Goal: Navigation & Orientation: Find specific page/section

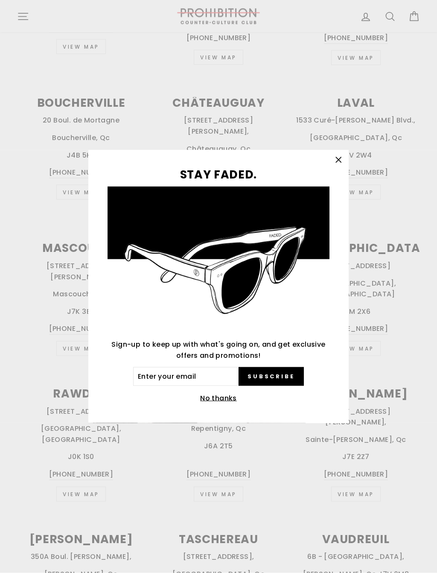
scroll to position [462, 0]
click at [339, 160] on icon "button" at bounding box center [338, 159] width 5 height 5
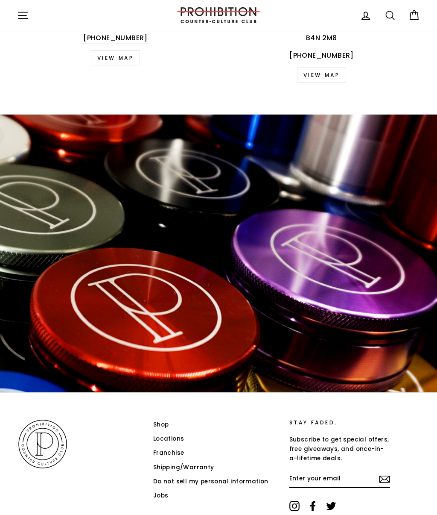
scroll to position [1159, 0]
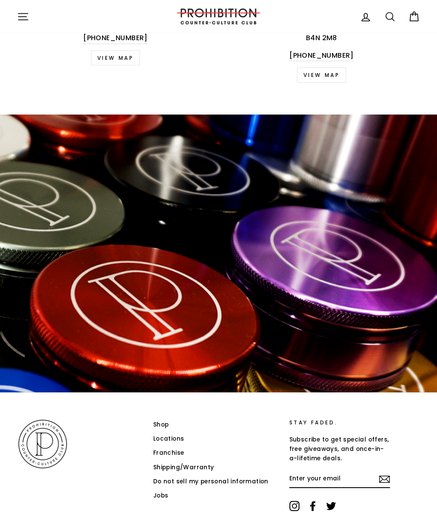
click at [25, 19] on icon "button" at bounding box center [23, 17] width 12 height 12
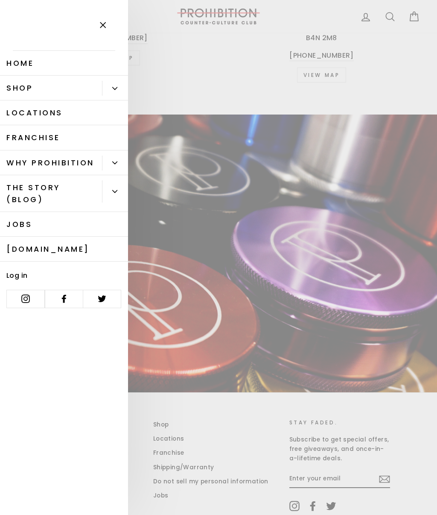
click at [107, 25] on icon "button" at bounding box center [103, 25] width 12 height 12
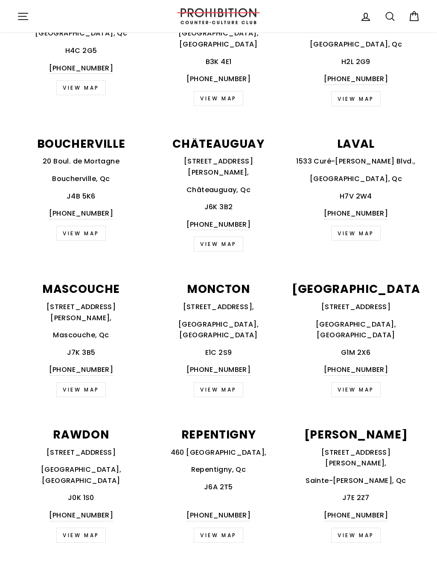
scroll to position [412, 0]
click at [363, 382] on link "view map" at bounding box center [356, 389] width 50 height 15
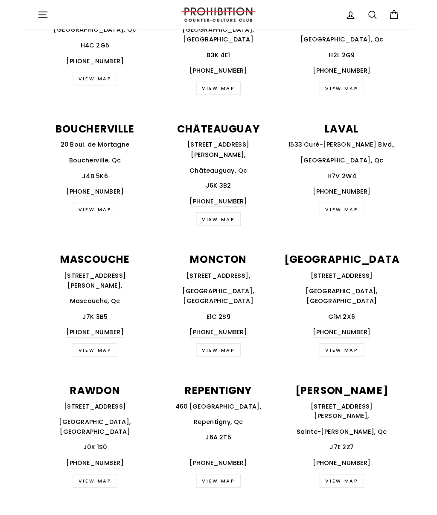
scroll to position [436, 0]
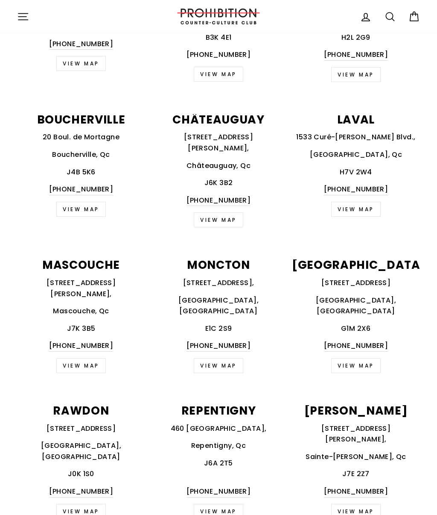
click at [23, 22] on icon "button" at bounding box center [23, 17] width 12 height 12
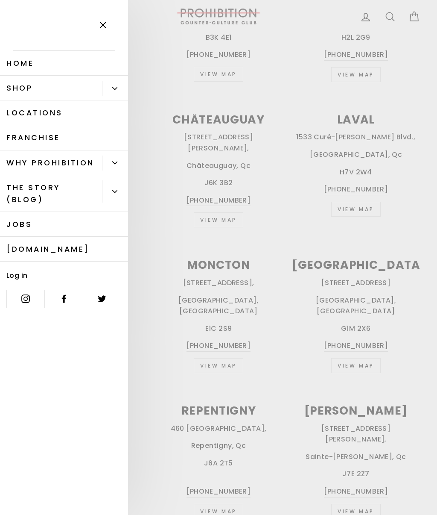
click at [113, 87] on icon "Primary" at bounding box center [115, 88] width 5 height 2
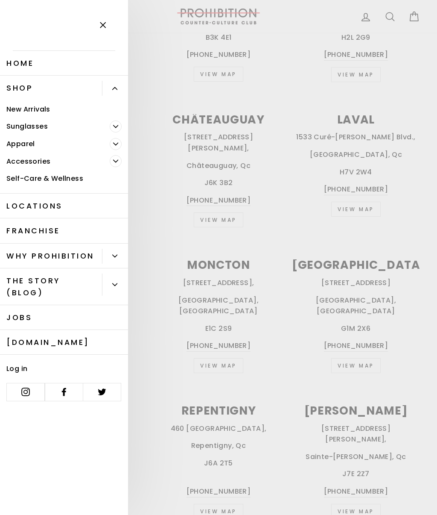
click at [47, 163] on link "Accessories" at bounding box center [55, 161] width 110 height 18
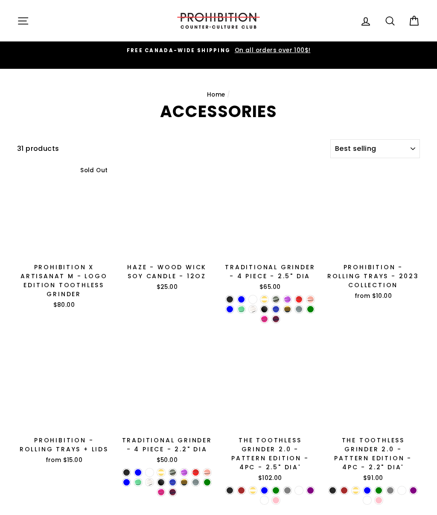
select select "best-selling"
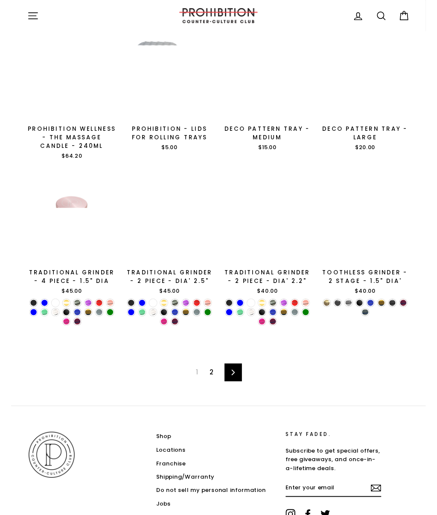
scroll to position [999, 0]
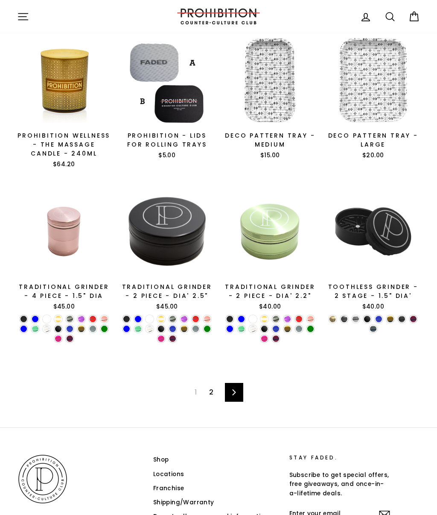
click at [215, 385] on link "2" at bounding box center [211, 392] width 15 height 14
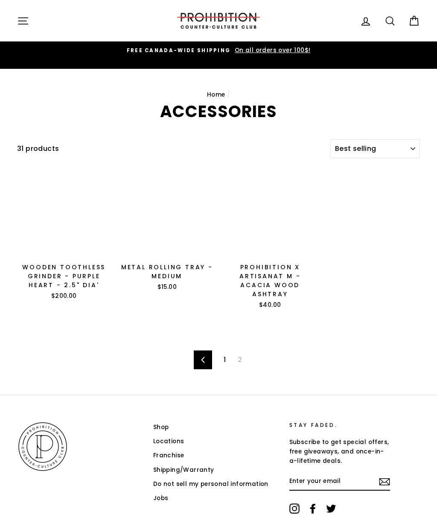
select select "best-selling"
